Goal: Task Accomplishment & Management: Use online tool/utility

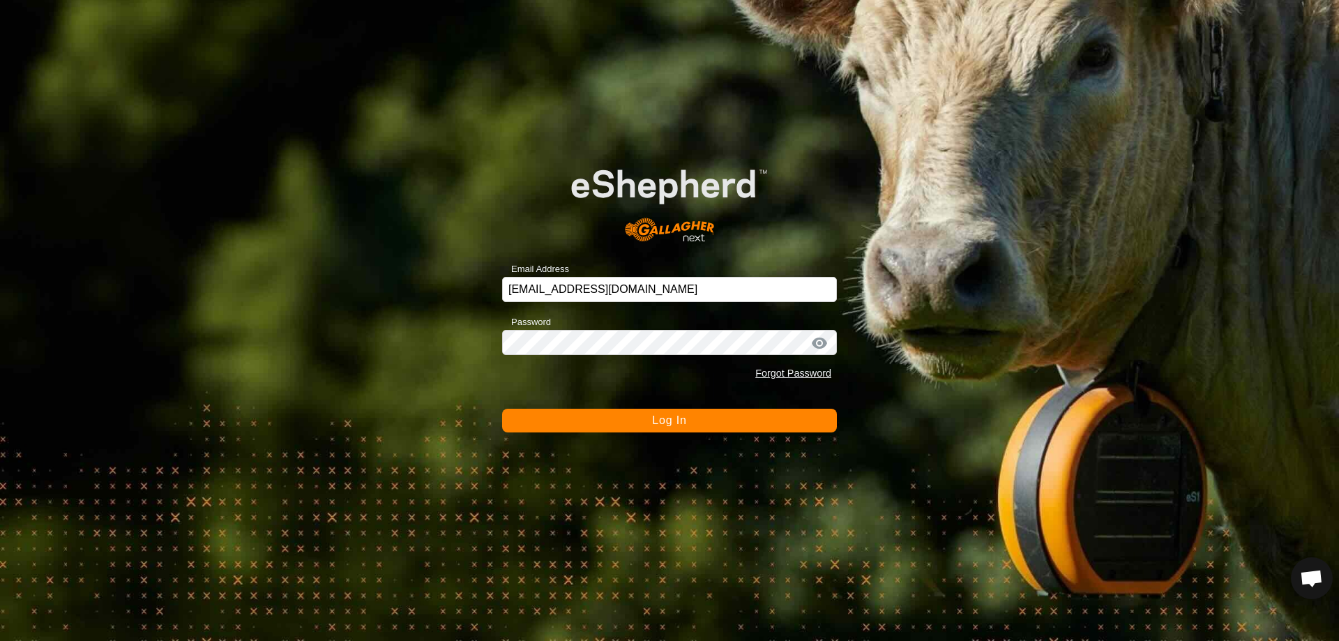
click at [638, 424] on button "Log In" at bounding box center [669, 421] width 335 height 24
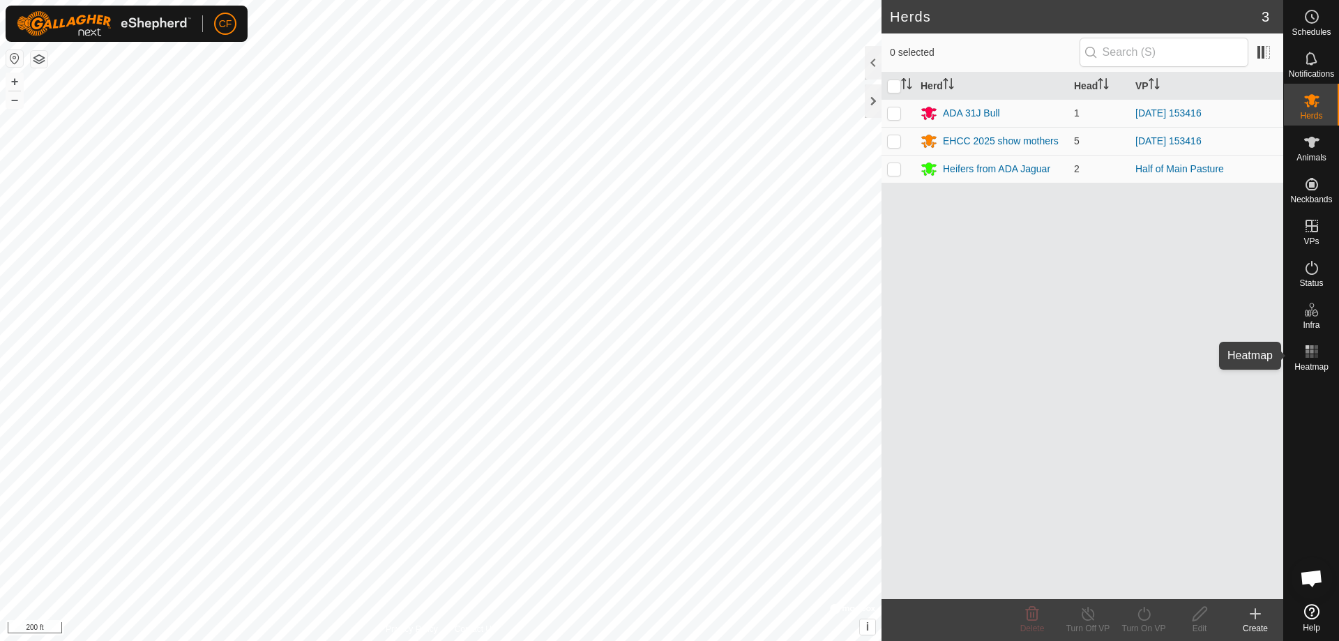
click at [1324, 355] on es-heatmap-svg-icon at bounding box center [1311, 351] width 25 height 22
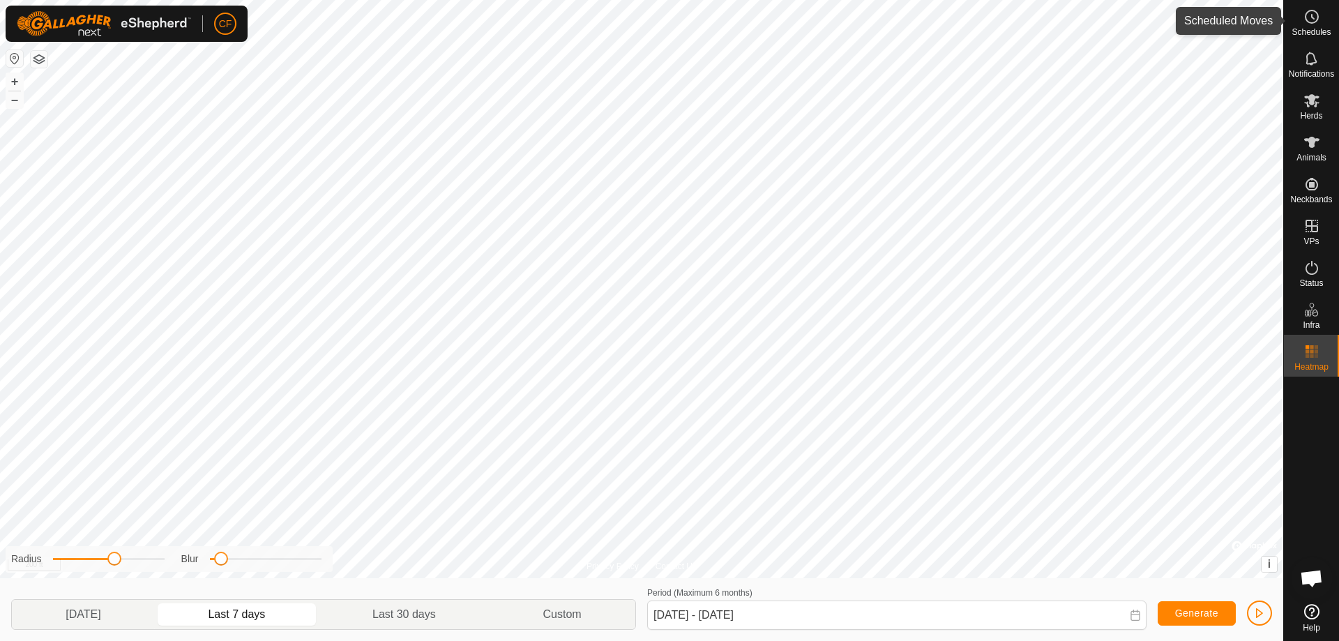
click at [1309, 11] on circle at bounding box center [1311, 16] width 13 height 13
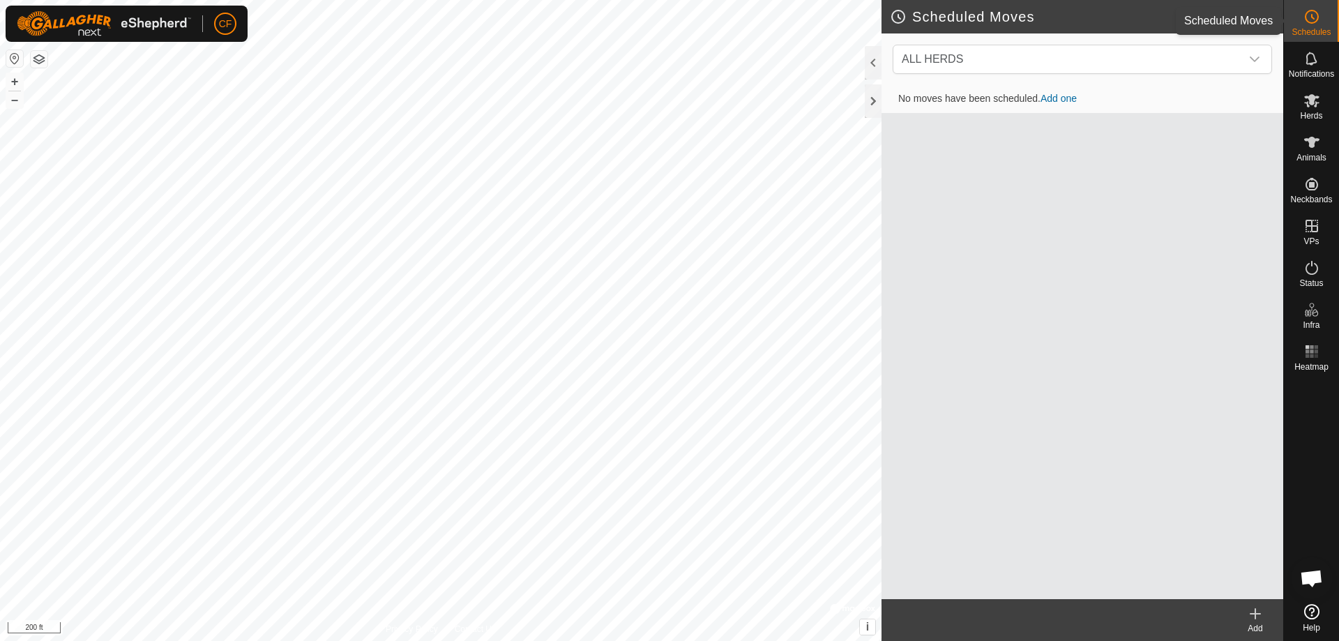
click at [1290, 19] on div "Schedules" at bounding box center [1311, 21] width 55 height 42
click at [1314, 149] on icon at bounding box center [1311, 142] width 17 height 17
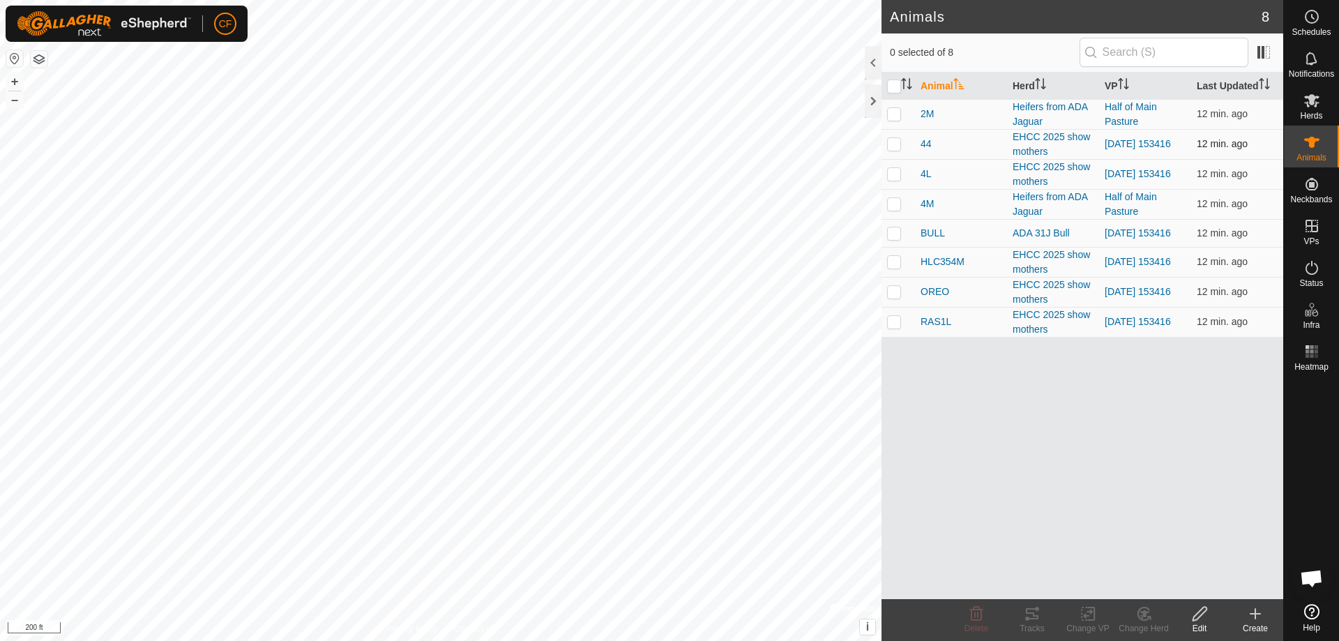
click at [895, 142] on p-checkbox at bounding box center [894, 143] width 14 height 11
checkbox input "true"
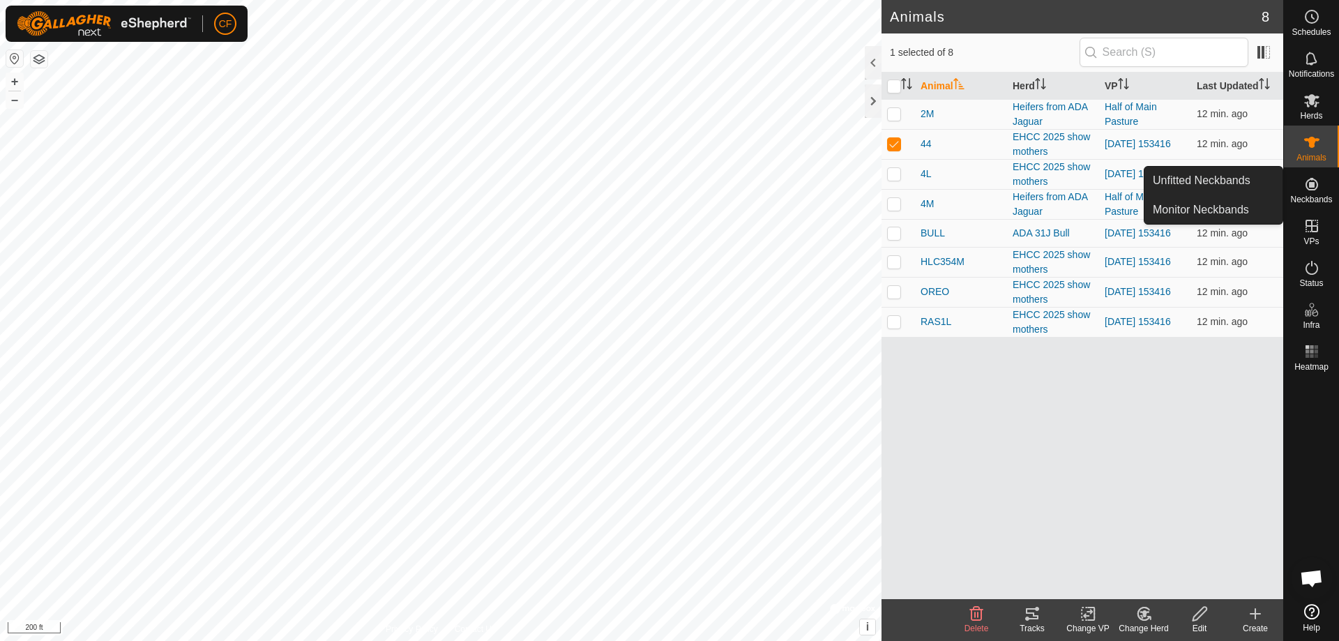
click at [1030, 613] on icon at bounding box center [1032, 613] width 13 height 11
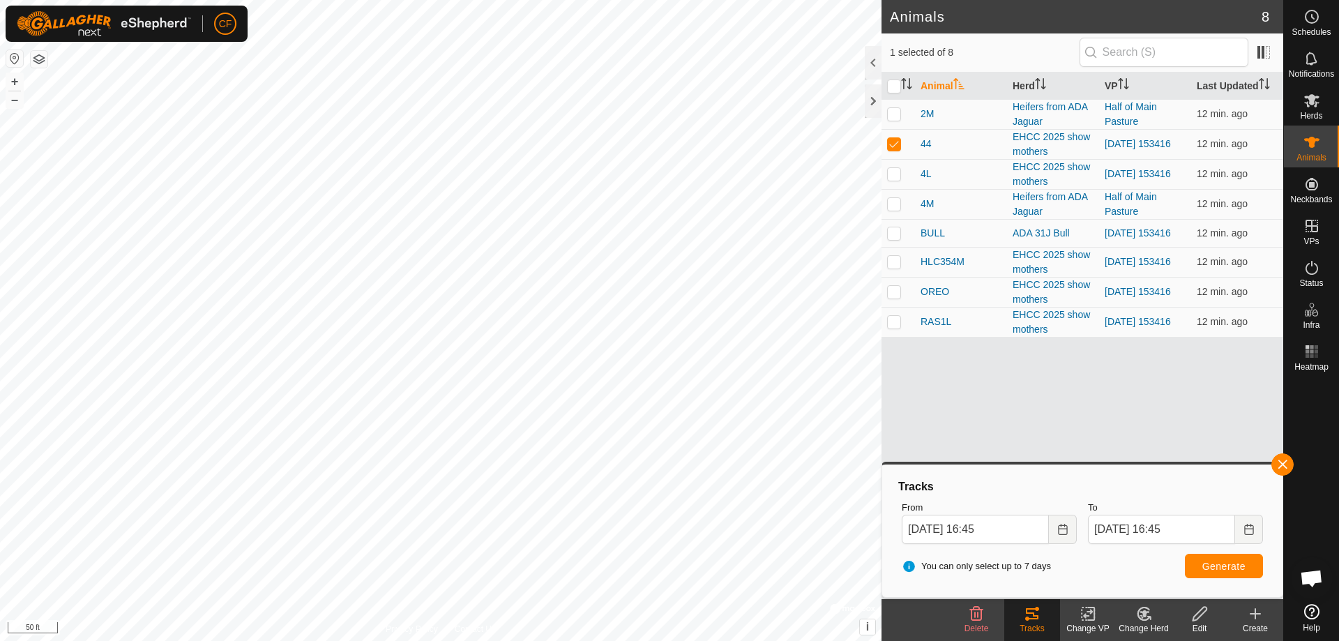
click at [1033, 613] on icon at bounding box center [1032, 613] width 13 height 11
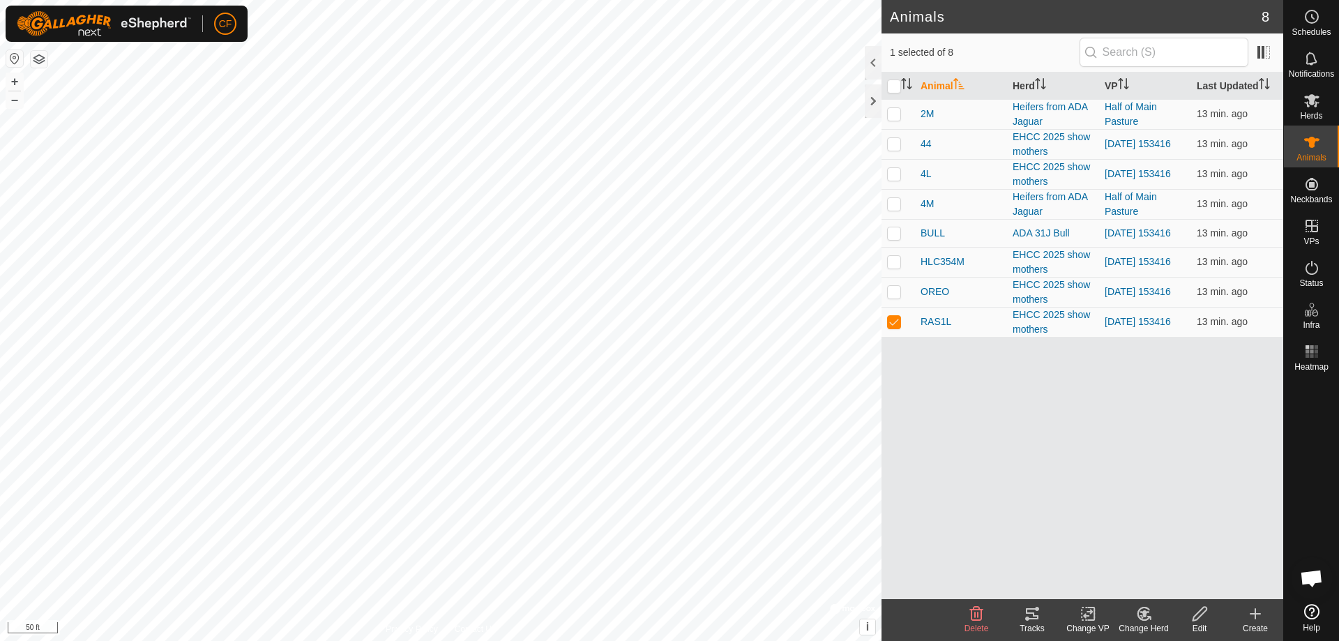
click at [1027, 614] on icon at bounding box center [1032, 613] width 13 height 11
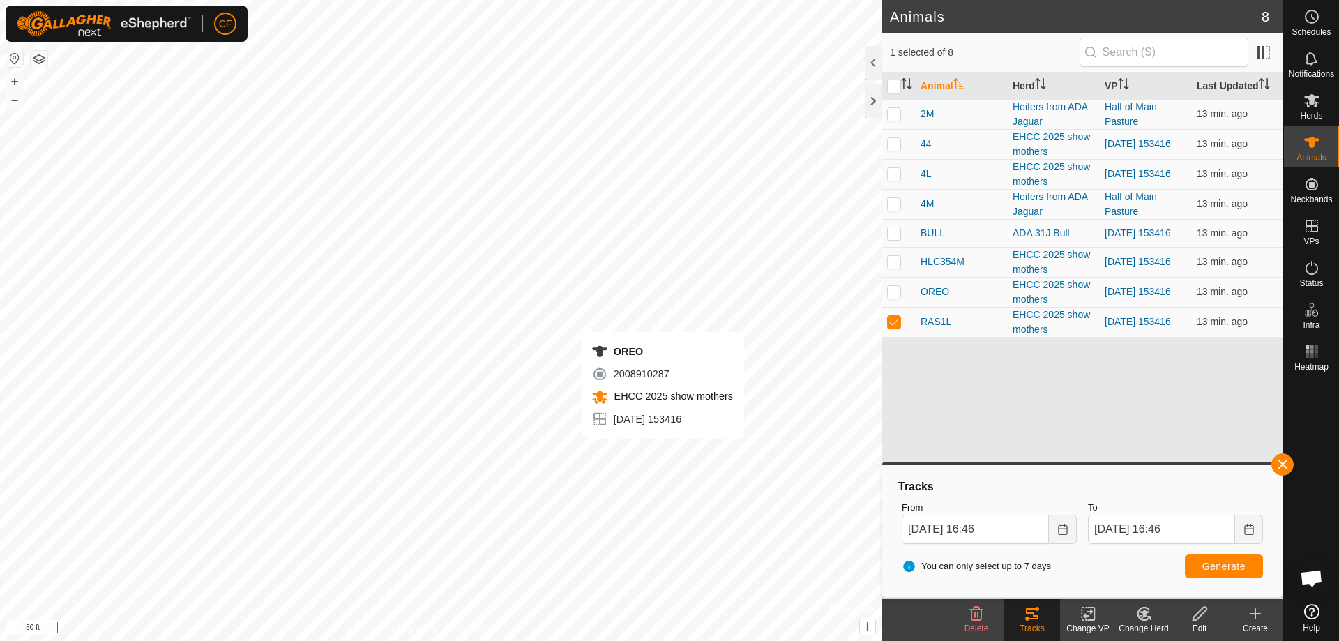
checkbox input "true"
checkbox input "false"
click at [897, 260] on p-checkbox at bounding box center [894, 261] width 14 height 11
checkbox input "true"
click at [897, 289] on td at bounding box center [897, 292] width 33 height 30
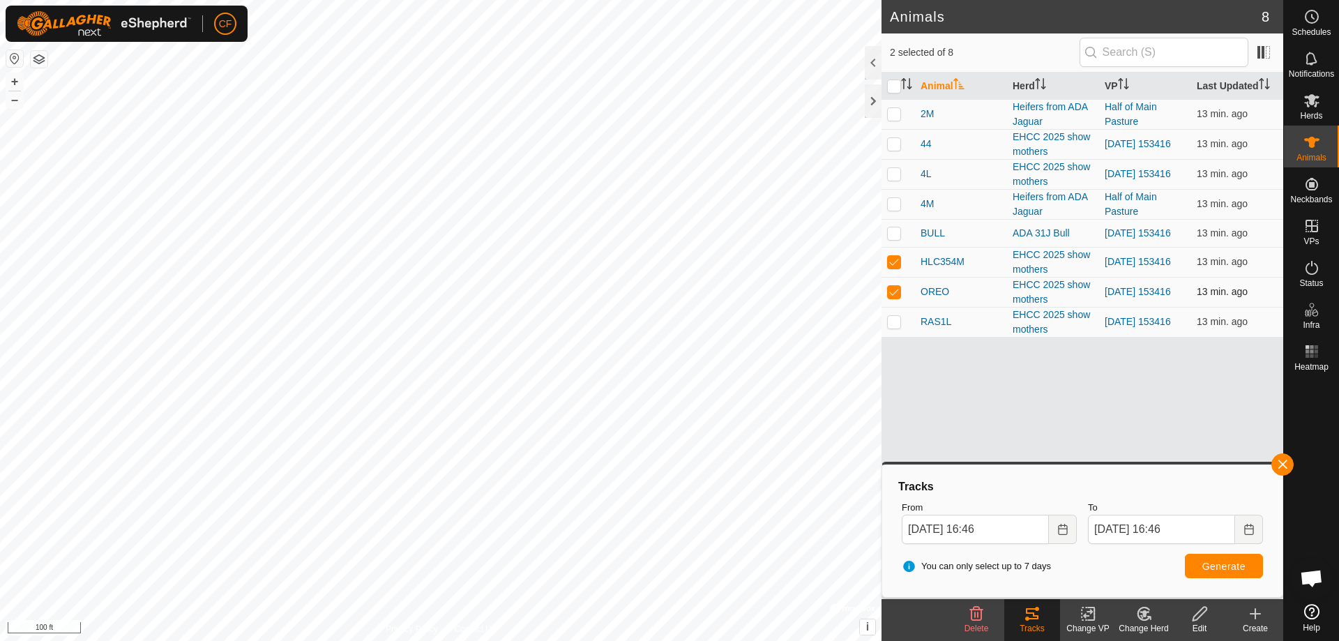
checkbox input "false"
click at [894, 260] on p-checkbox at bounding box center [894, 261] width 14 height 11
checkbox input "true"
click at [1032, 612] on icon at bounding box center [1032, 613] width 17 height 17
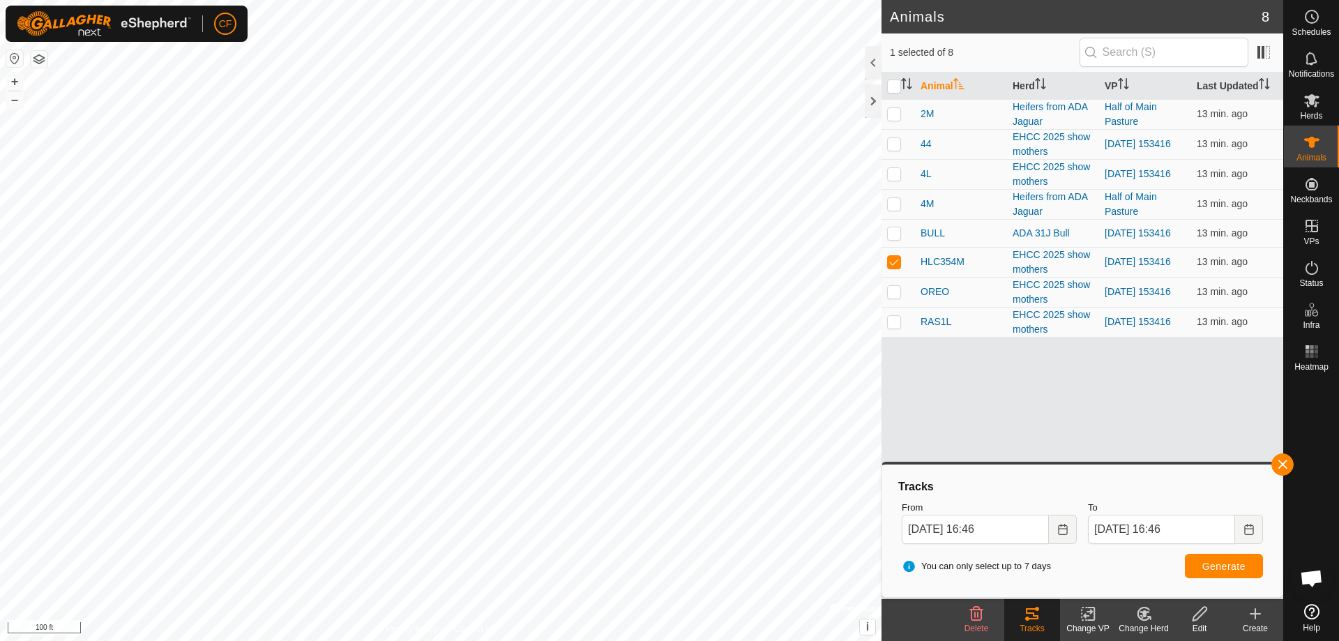
click at [1033, 609] on icon at bounding box center [1032, 613] width 13 height 11
click at [900, 228] on p-checkbox at bounding box center [894, 232] width 14 height 11
checkbox input "true"
click at [890, 257] on td at bounding box center [897, 262] width 33 height 30
checkbox input "false"
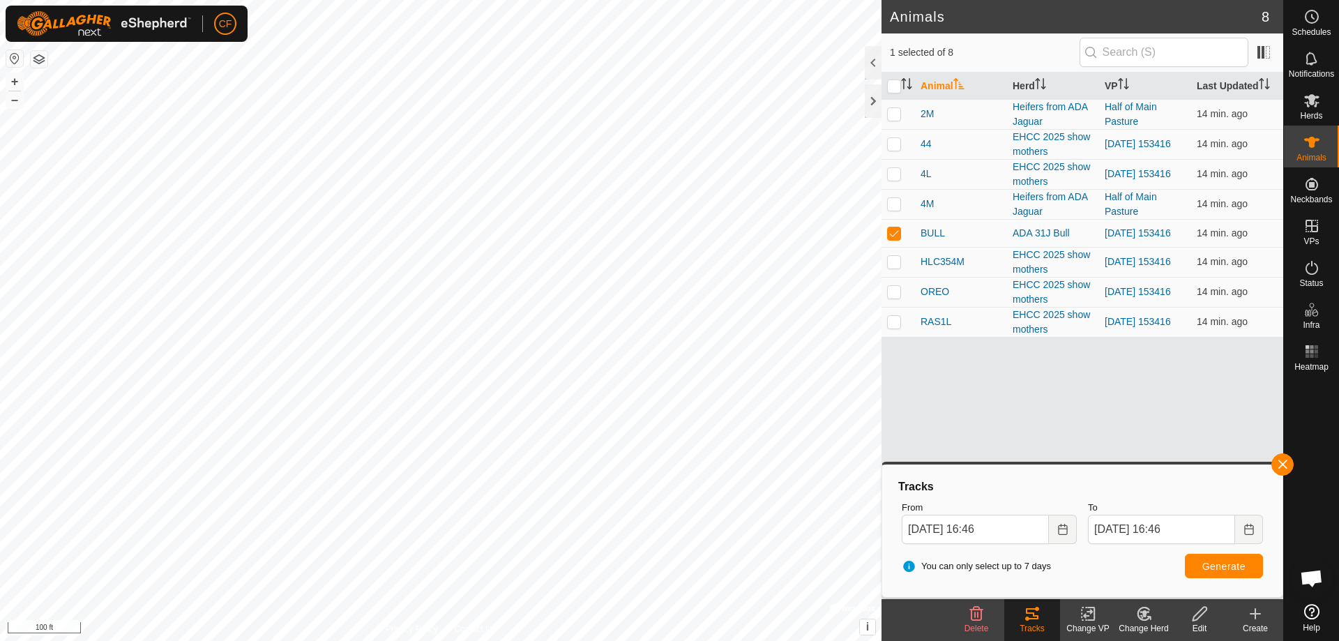
click at [1042, 623] on div "Tracks" at bounding box center [1032, 628] width 56 height 13
click at [891, 231] on p-checkbox at bounding box center [894, 232] width 14 height 11
checkbox input "false"
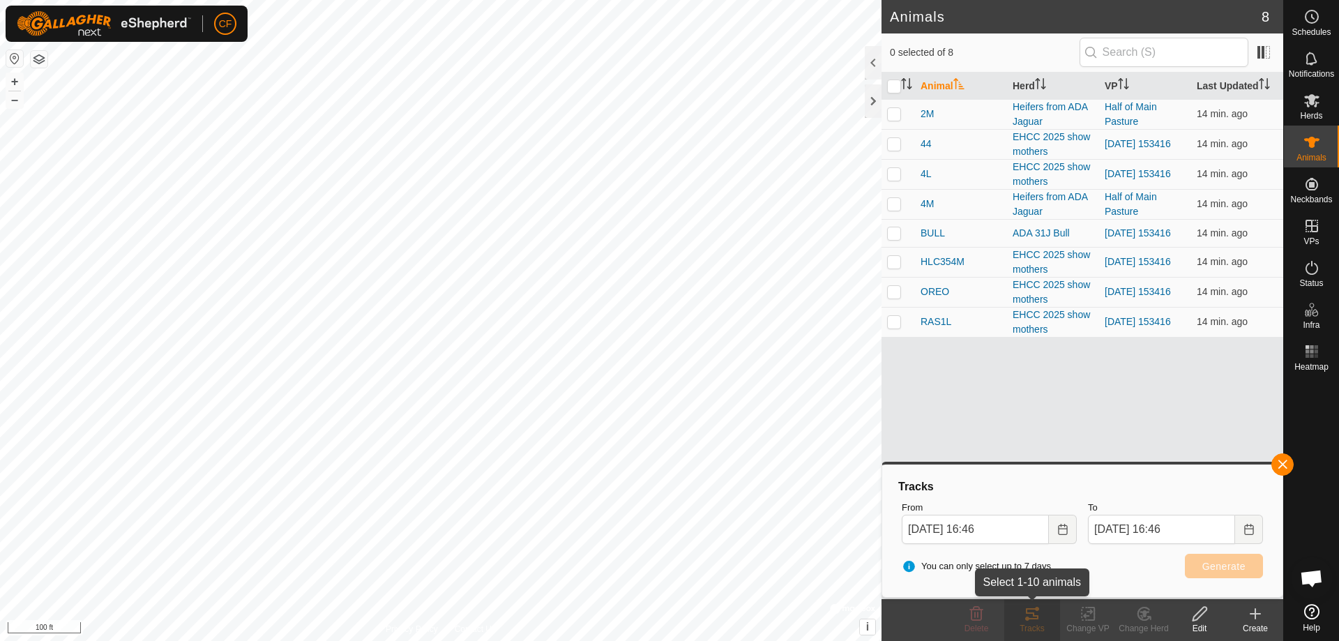
click at [1037, 627] on div "Tracks" at bounding box center [1032, 628] width 56 height 13
click at [1036, 623] on div "Tracks" at bounding box center [1032, 628] width 56 height 13
click at [1036, 621] on icon at bounding box center [1032, 613] width 17 height 17
click at [1279, 464] on button "button" at bounding box center [1282, 464] width 22 height 22
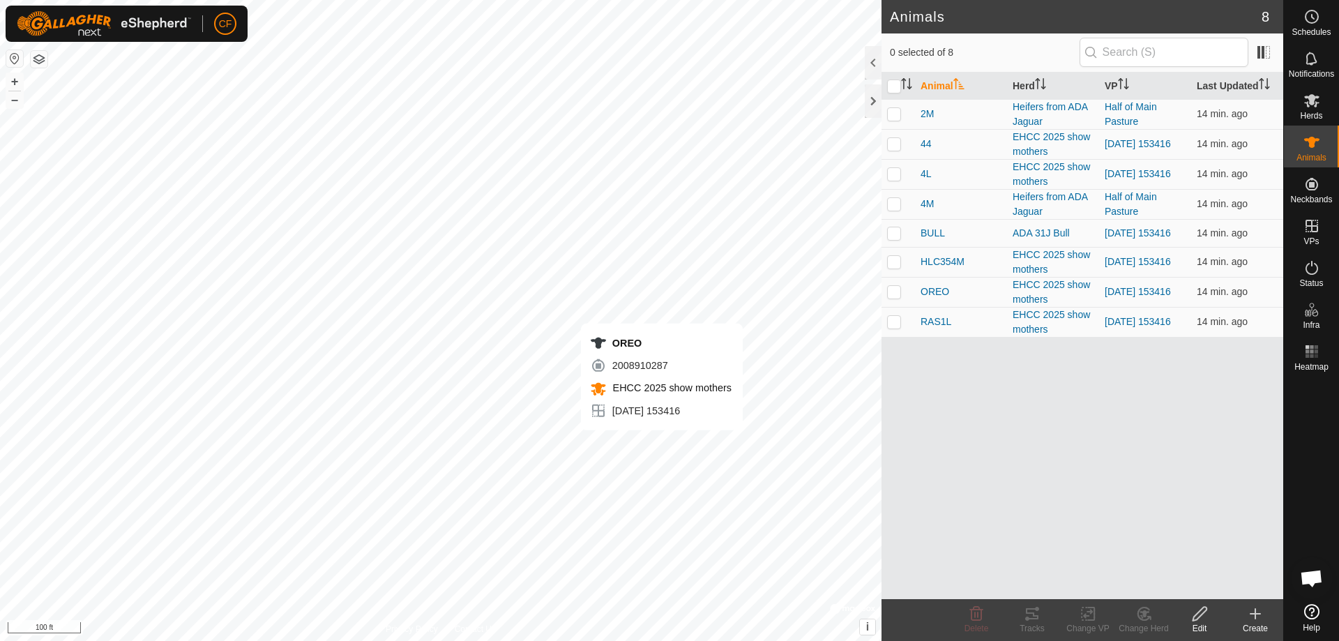
checkbox input "true"
click at [1028, 604] on div "Tracks" at bounding box center [1032, 620] width 56 height 42
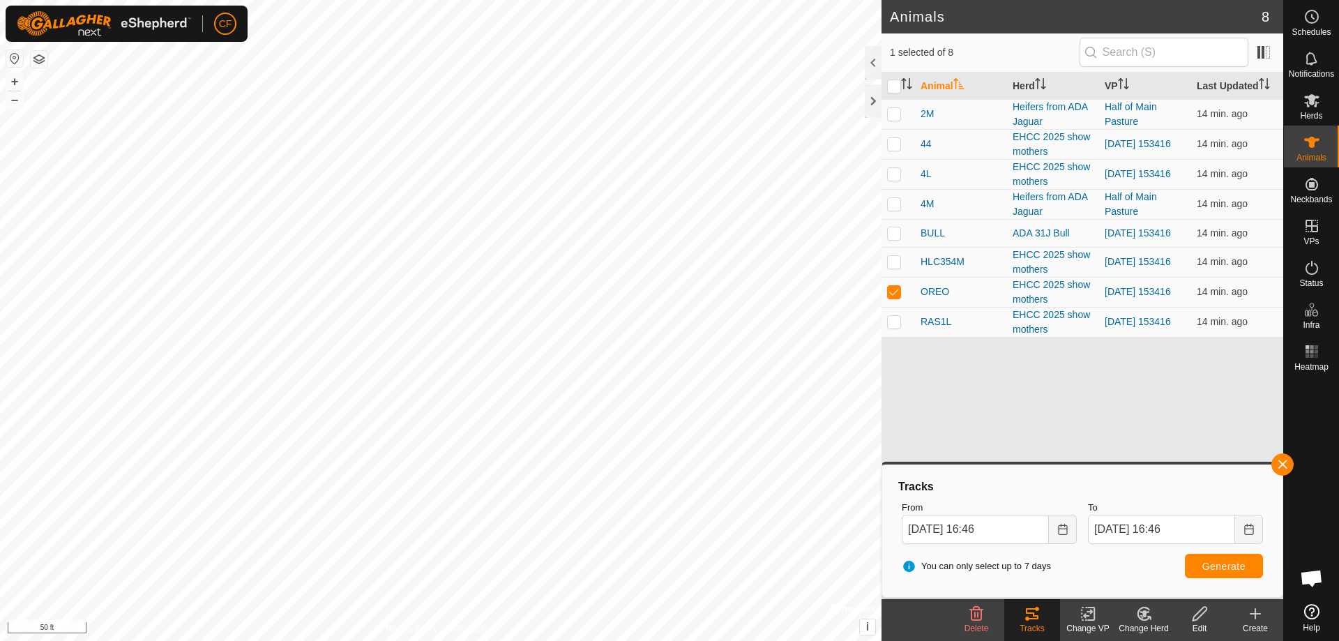
click at [1033, 611] on icon at bounding box center [1032, 613] width 17 height 17
click at [1031, 621] on icon at bounding box center [1032, 613] width 17 height 17
click at [1282, 461] on button "button" at bounding box center [1282, 464] width 22 height 22
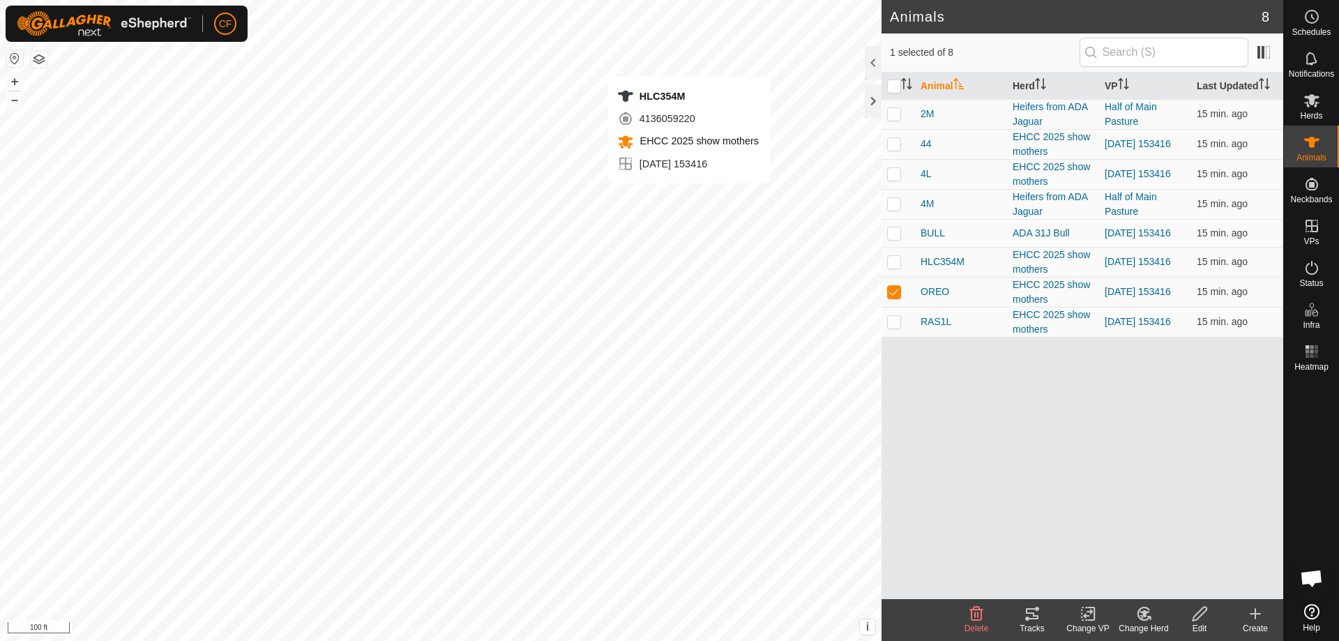
checkbox input "true"
checkbox input "false"
click at [1031, 609] on icon at bounding box center [1032, 613] width 13 height 11
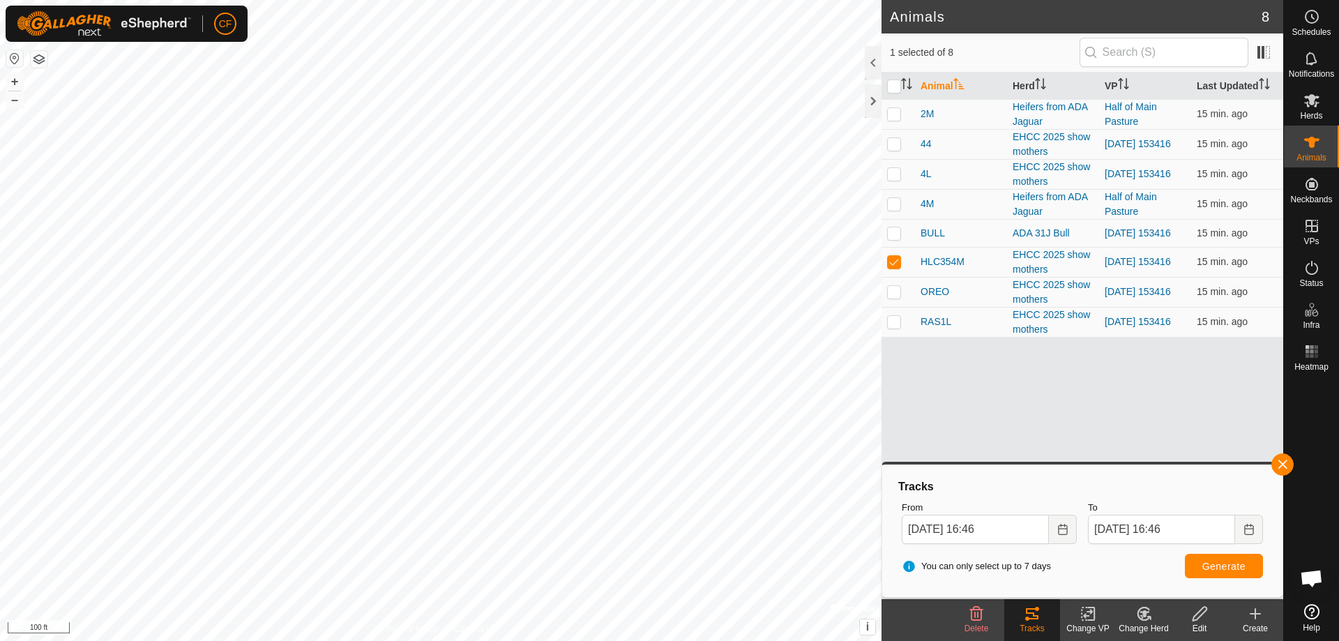
click at [1040, 616] on icon at bounding box center [1032, 613] width 17 height 17
click at [1282, 460] on button "button" at bounding box center [1282, 464] width 22 height 22
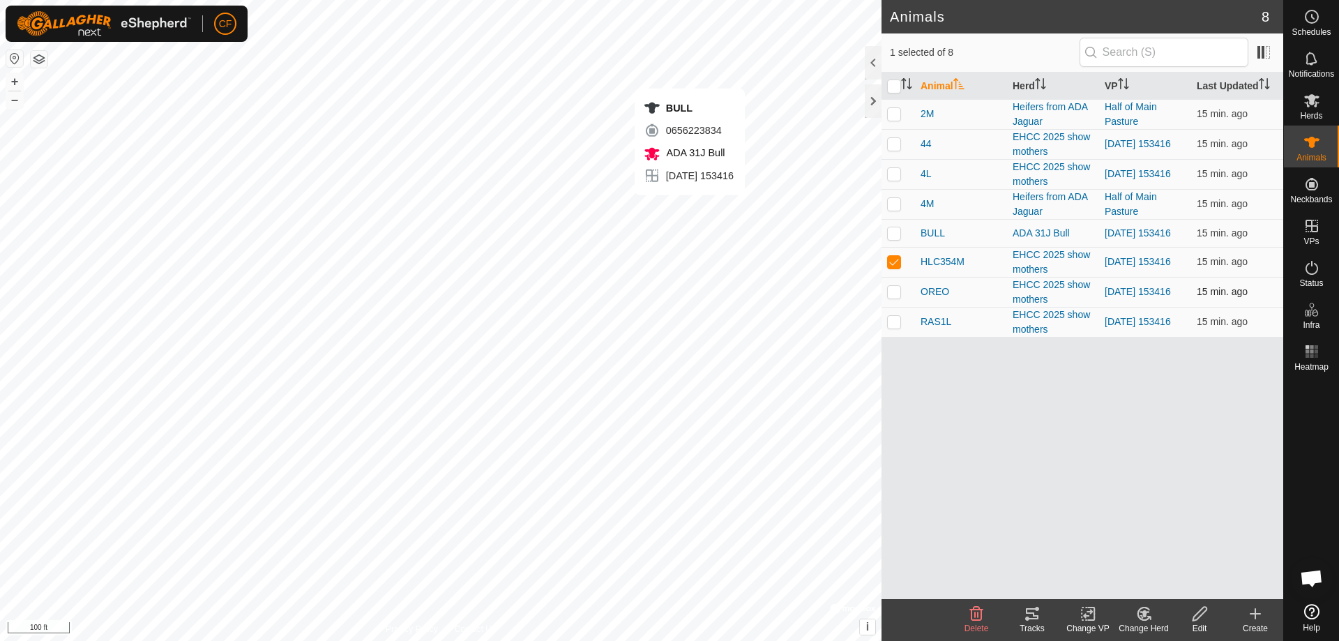
checkbox input "true"
checkbox input "false"
click at [1034, 612] on icon at bounding box center [1032, 613] width 17 height 17
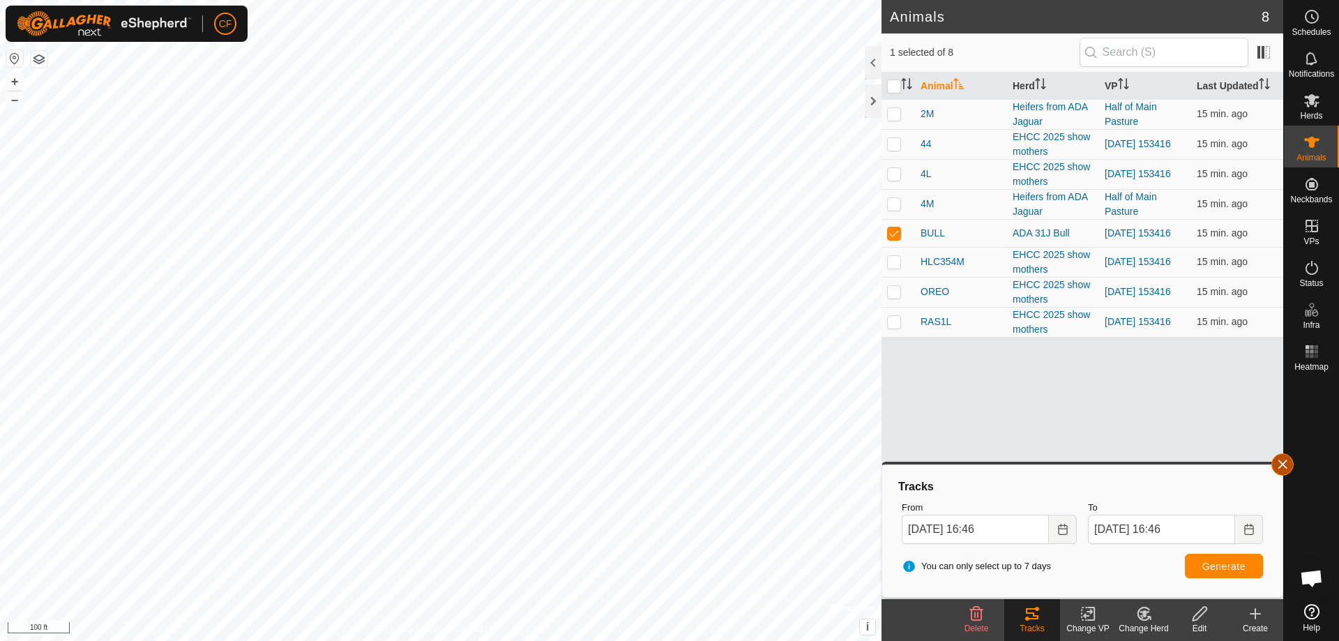
click at [1282, 465] on button "button" at bounding box center [1282, 464] width 22 height 22
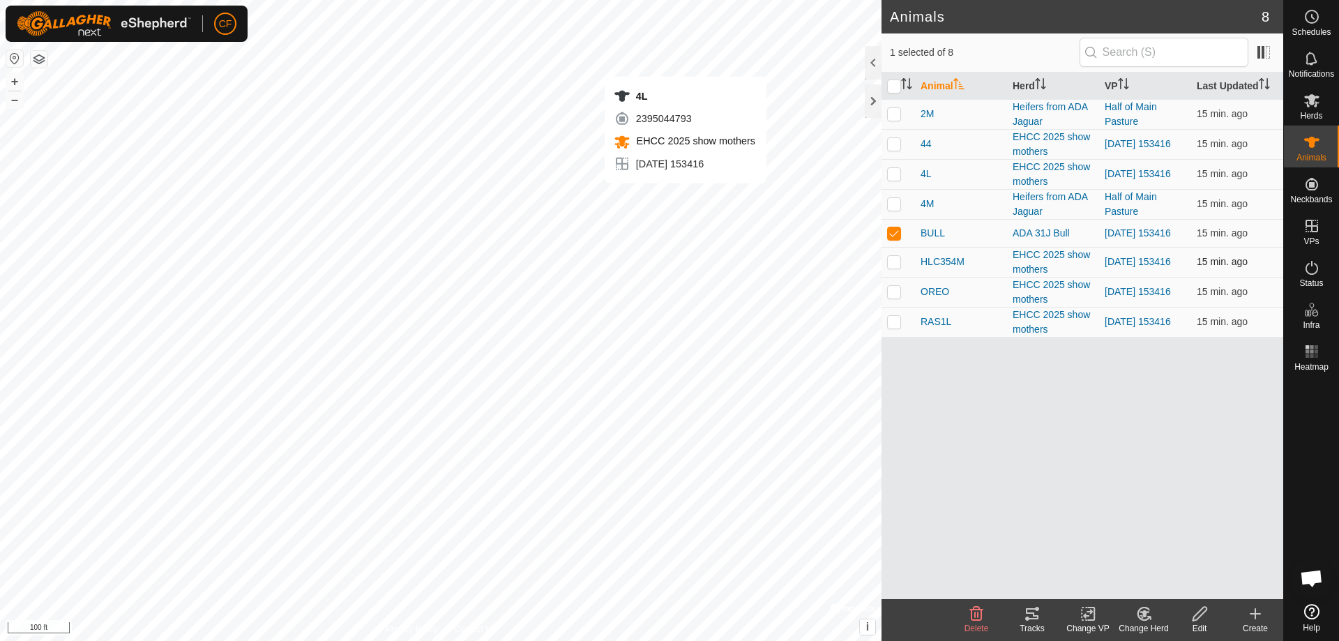
checkbox input "true"
checkbox input "false"
click at [1032, 605] on icon at bounding box center [1032, 613] width 17 height 17
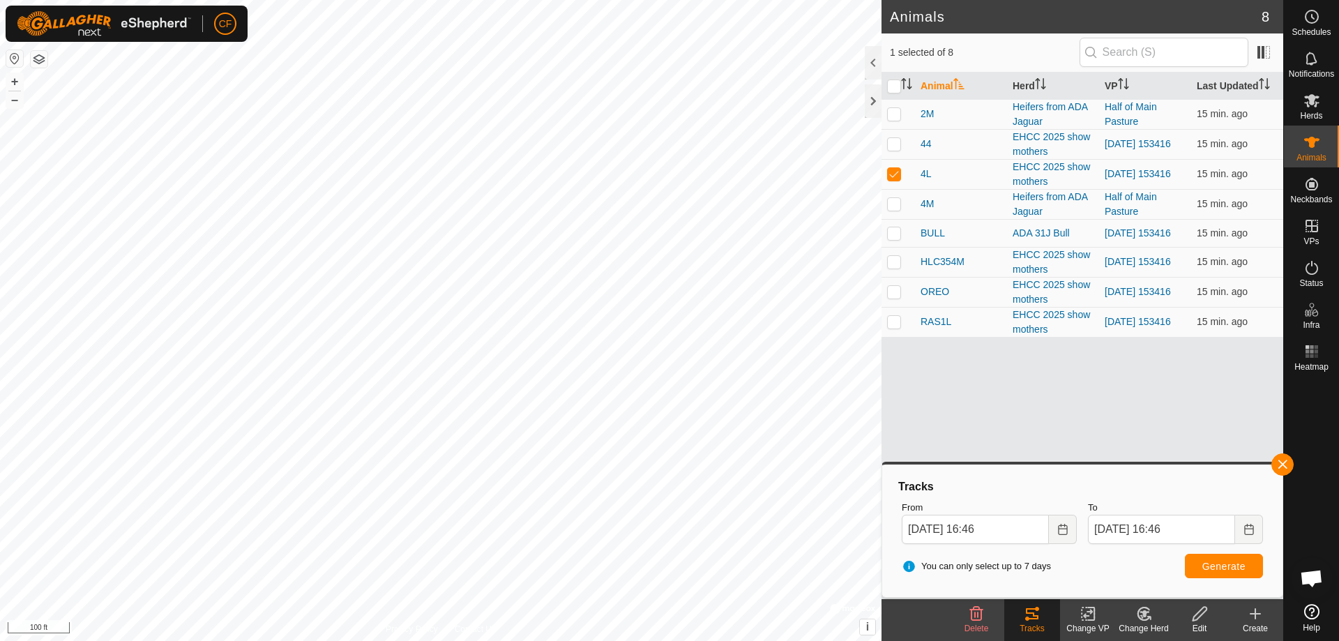
click at [1275, 455] on div "Animal Herd VP Last Updated 2M Heifers from ADA Jaguar Half of Main Pasture 15 …" at bounding box center [1082, 336] width 402 height 526
drag, startPoint x: 1287, startPoint y: 464, endPoint x: 1298, endPoint y: 462, distance: 11.5
click at [1296, 463] on body "CF Schedules Notifications Herds Animals Neckbands VPs Status Infra Heatmap Hel…" at bounding box center [669, 320] width 1339 height 641
click at [1281, 469] on button "button" at bounding box center [1282, 464] width 22 height 22
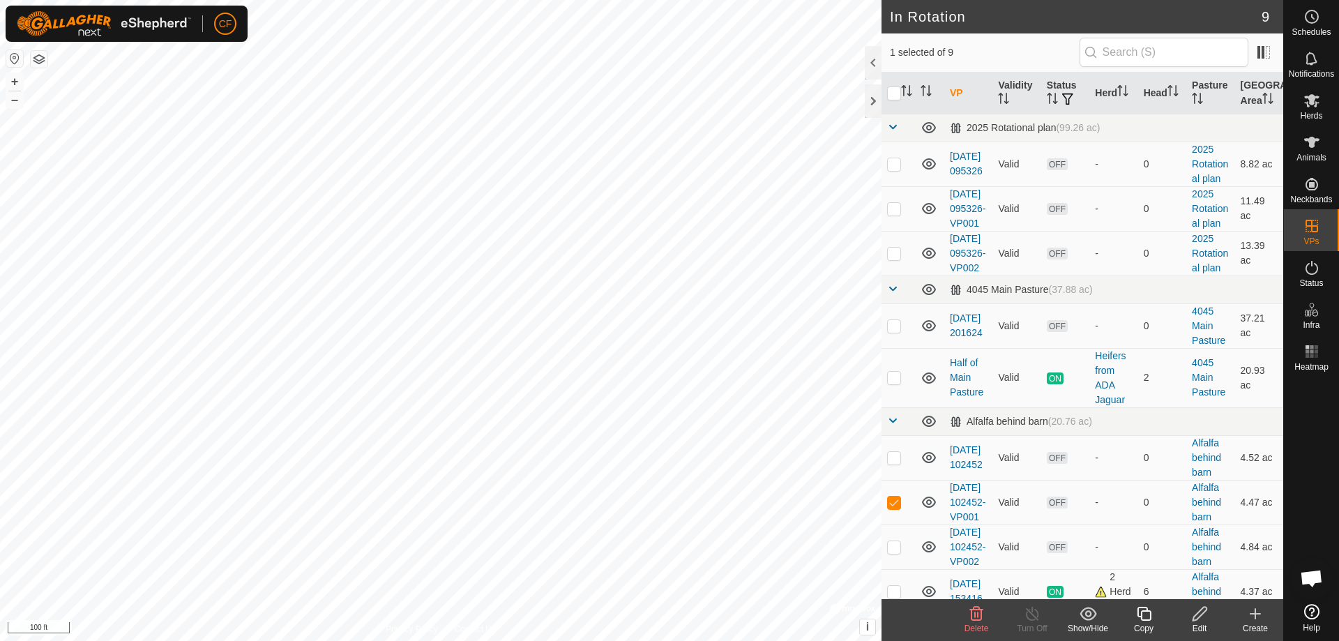
checkbox input "true"
checkbox input "false"
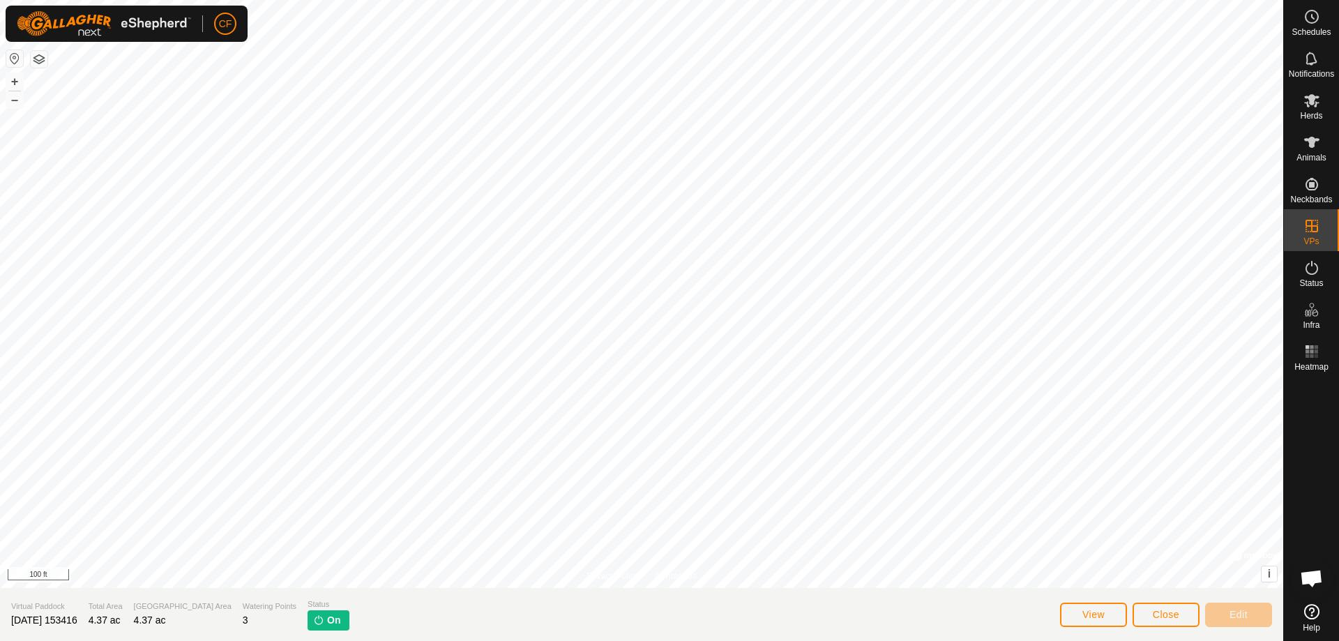
click at [327, 618] on span "On" at bounding box center [333, 620] width 13 height 15
click at [313, 621] on img at bounding box center [318, 619] width 11 height 11
click at [308, 621] on p-tag "On" at bounding box center [328, 620] width 41 height 20
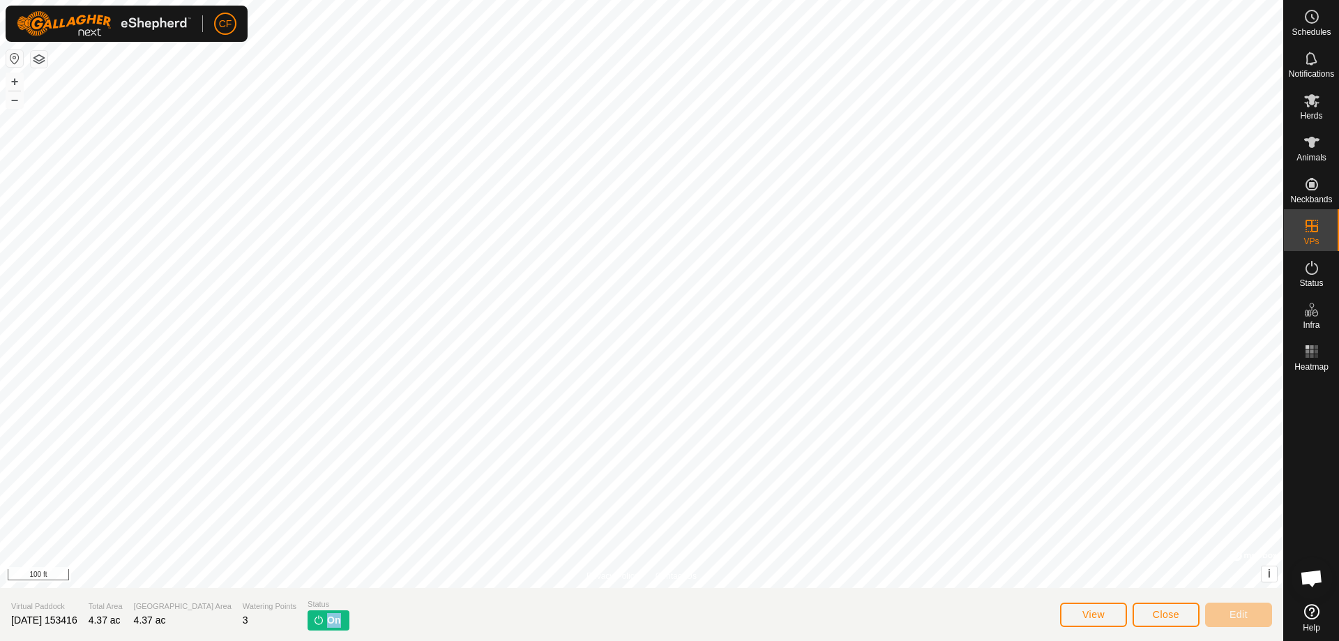
click at [308, 621] on p-tag "On" at bounding box center [328, 620] width 41 height 20
click at [313, 616] on img at bounding box center [318, 619] width 11 height 11
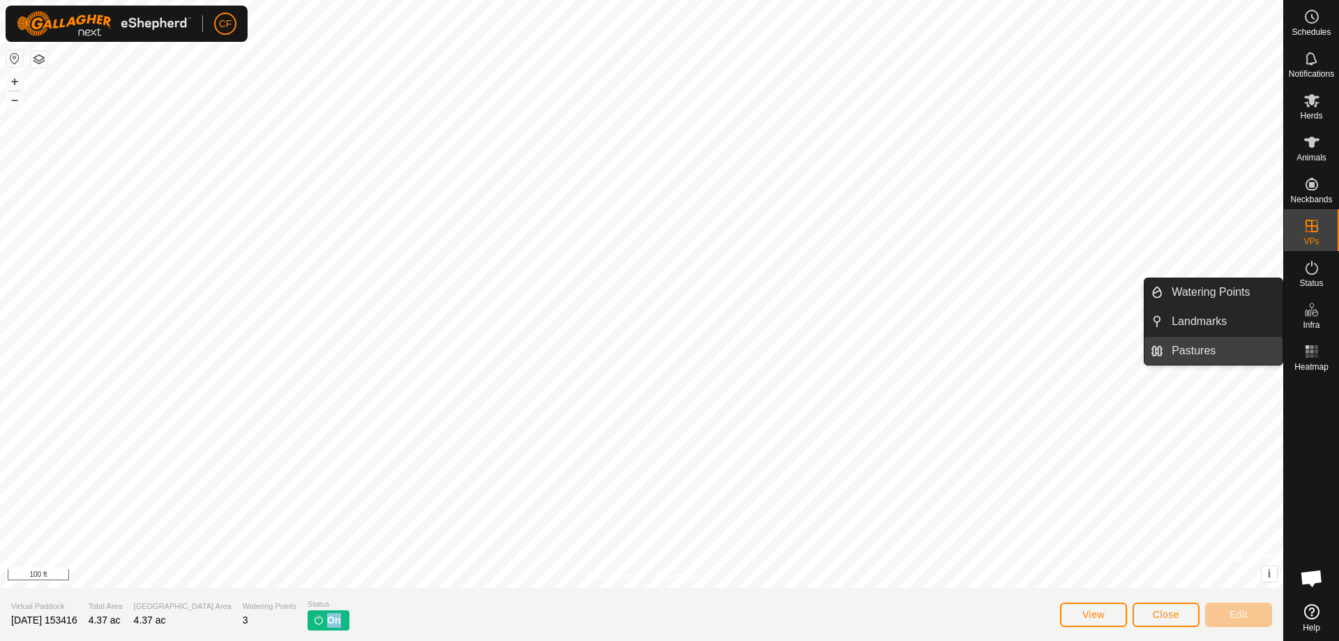
click at [1252, 341] on link "Pastures" at bounding box center [1222, 351] width 119 height 28
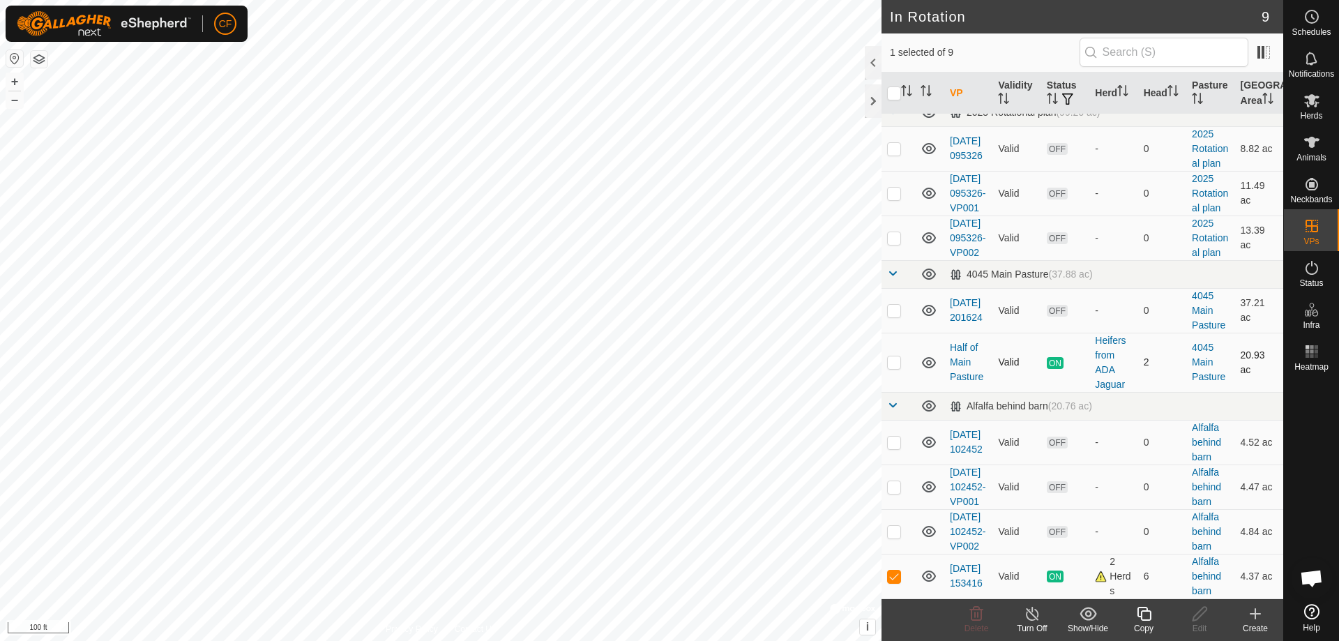
scroll to position [74, 0]
click at [1052, 581] on span "ON" at bounding box center [1055, 576] width 17 height 12
click at [1063, 585] on td "ON" at bounding box center [1065, 576] width 48 height 45
click at [1060, 584] on td "ON" at bounding box center [1065, 576] width 48 height 45
click at [894, 575] on p-checkbox at bounding box center [894, 575] width 14 height 11
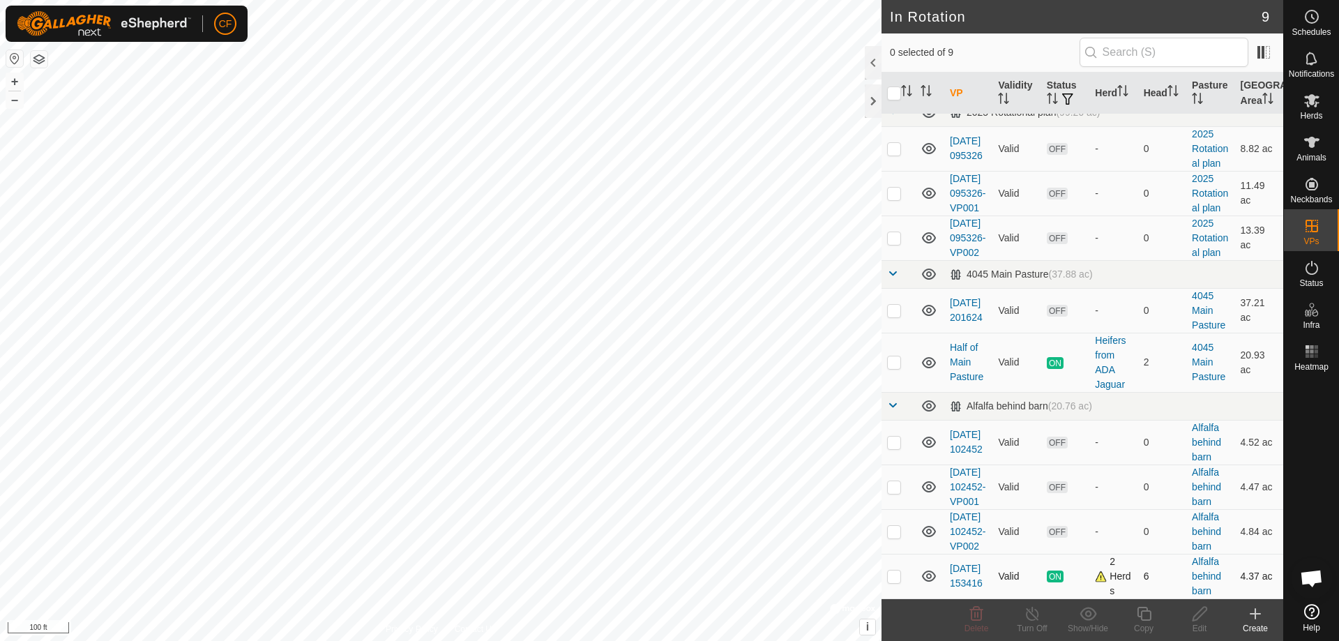
click at [894, 575] on p-checkbox at bounding box center [894, 575] width 14 height 11
checkbox input "true"
click at [1255, 614] on icon at bounding box center [1255, 614] width 10 height 0
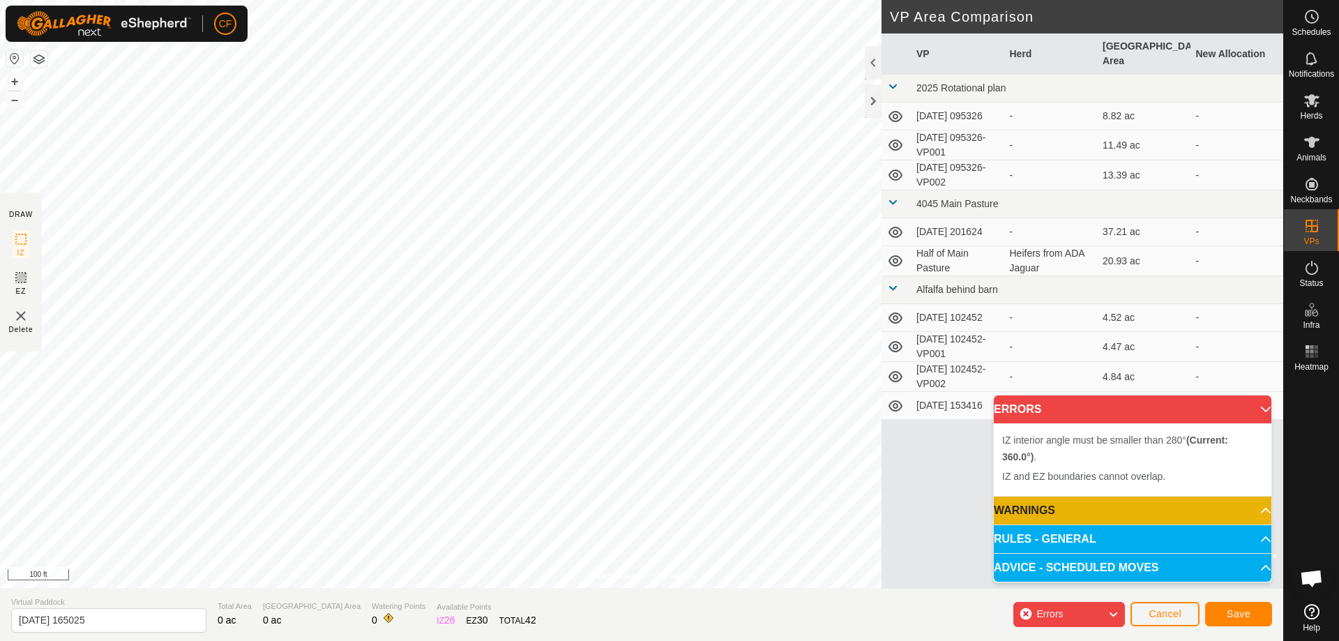
click at [1252, 409] on p-accordion-header "ERRORS" at bounding box center [1133, 409] width 278 height 28
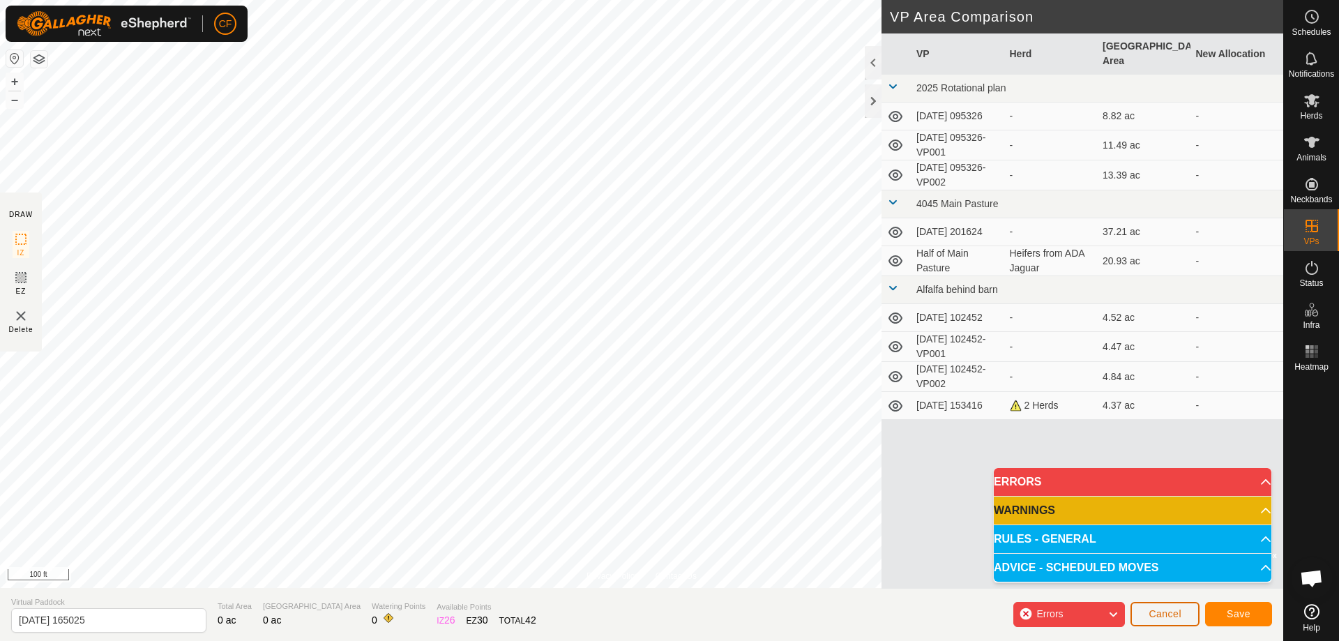
click at [1167, 610] on span "Cancel" at bounding box center [1164, 613] width 33 height 11
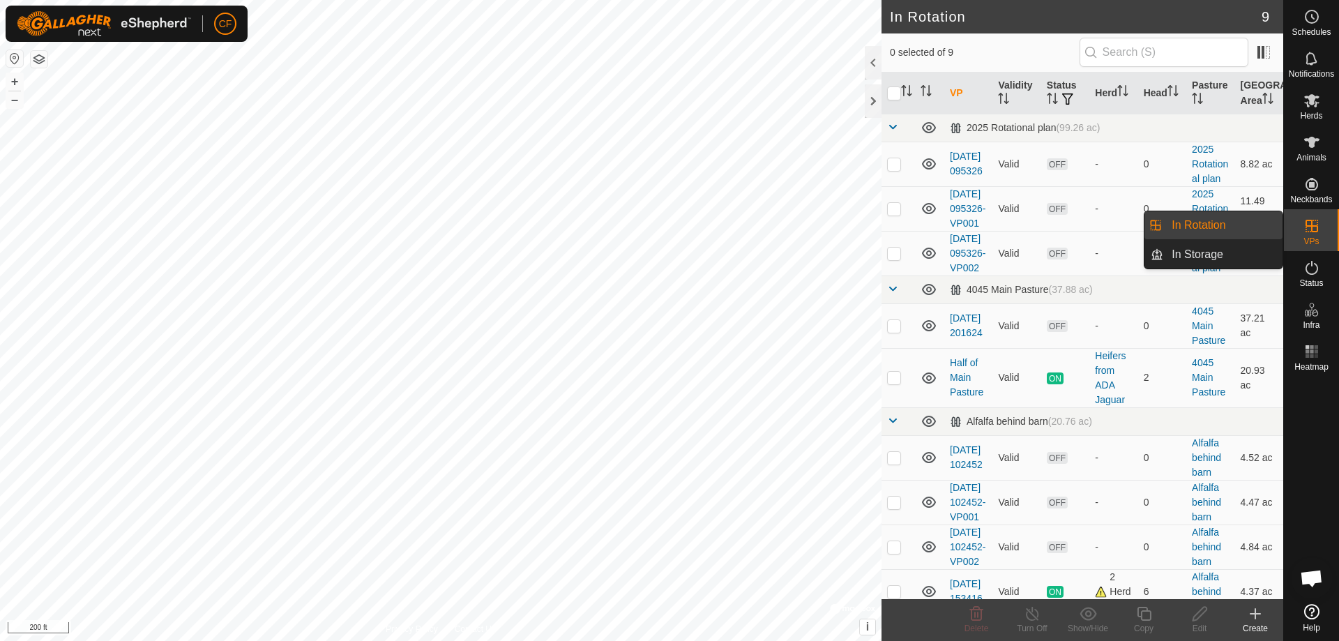
click at [1310, 225] on icon at bounding box center [1311, 226] width 13 height 13
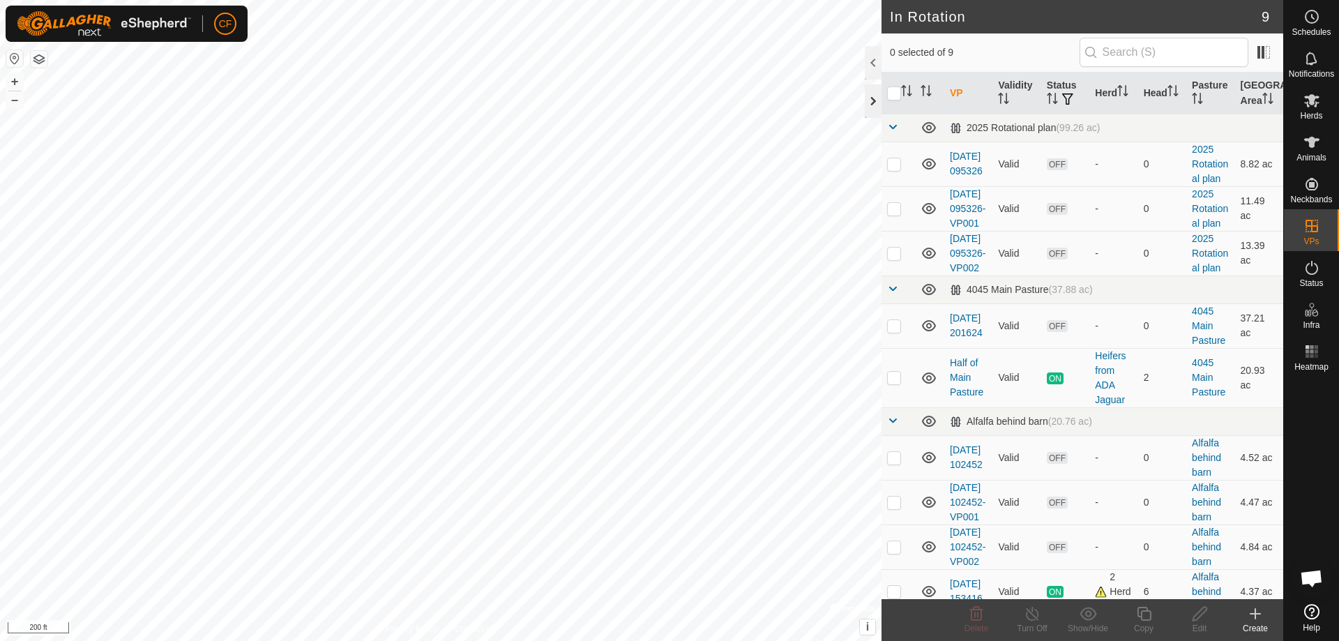
click at [866, 104] on div at bounding box center [873, 100] width 17 height 33
